Goal: Find specific page/section: Find specific page/section

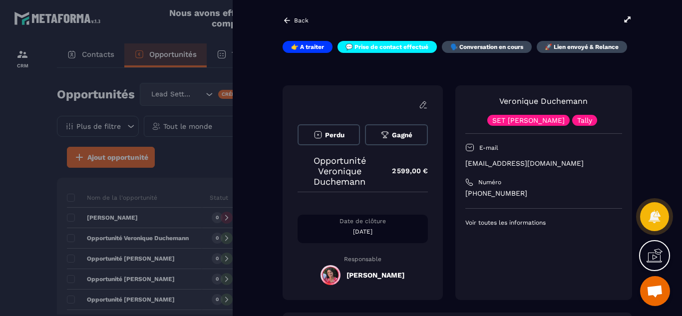
click at [534, 101] on link "Veronique Duchemann" at bounding box center [543, 100] width 88 height 9
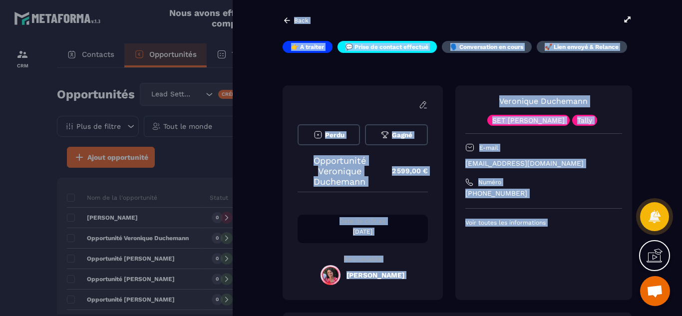
drag, startPoint x: 512, startPoint y: 302, endPoint x: 510, endPoint y: 336, distance: 34.0
click at [510, 315] on html "Nous avons effectué une mise à jour sur Stripe. Veuillez reconnecter votre comp…" at bounding box center [341, 158] width 682 height 316
click at [512, 298] on div "[PERSON_NAME] SET [PERSON_NAME] E-mail [EMAIL_ADDRESS][DOMAIN_NAME] Numéro [PHO…" at bounding box center [543, 192] width 177 height 215
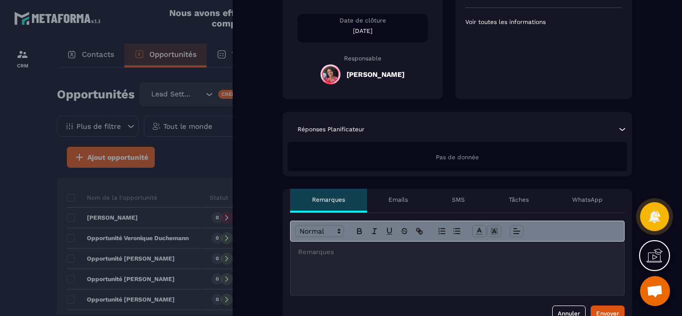
scroll to position [200, 0]
click at [57, 243] on div at bounding box center [341, 158] width 682 height 316
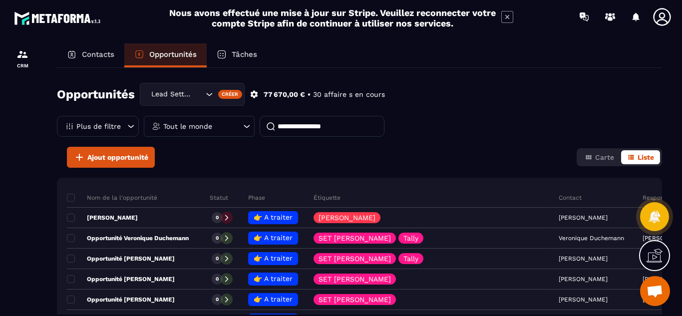
click at [495, 142] on div "Opportunités Lead Setting Créer 77 670,00 € • 30 affaire s en cours Plus de fil…" at bounding box center [359, 115] width 605 height 64
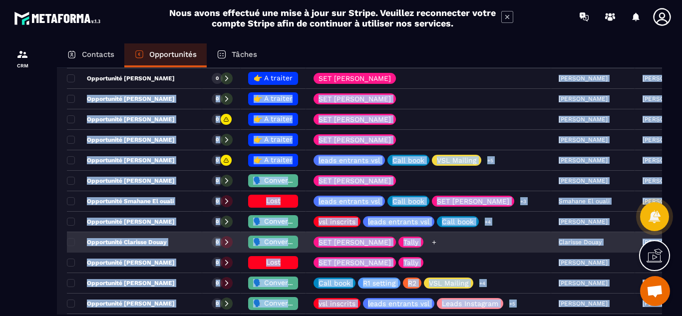
drag, startPoint x: 511, startPoint y: 288, endPoint x: 479, endPoint y: 219, distance: 75.7
click at [501, 307] on tbody "Nom de la l'opportunité Statut Phase Étiquette Contact Responsable Valeur Date …" at bounding box center [439, 304] width 744 height 634
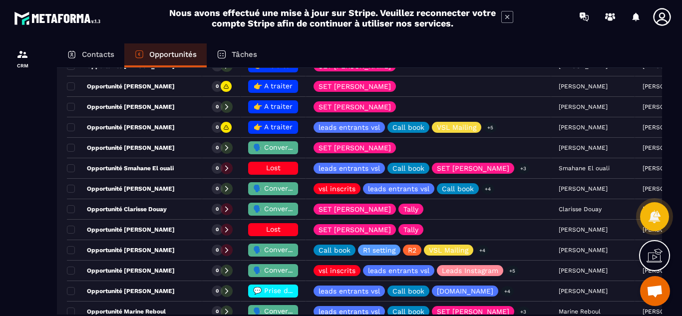
click at [5, 221] on div at bounding box center [22, 188] width 45 height 311
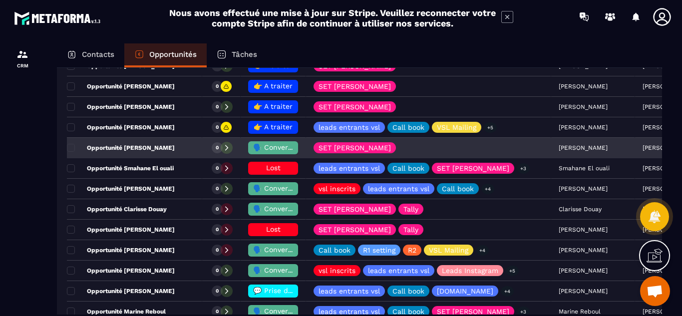
click at [150, 149] on p "Opportunité [PERSON_NAME]" at bounding box center [121, 148] width 108 height 8
